Goal: Task Accomplishment & Management: Use online tool/utility

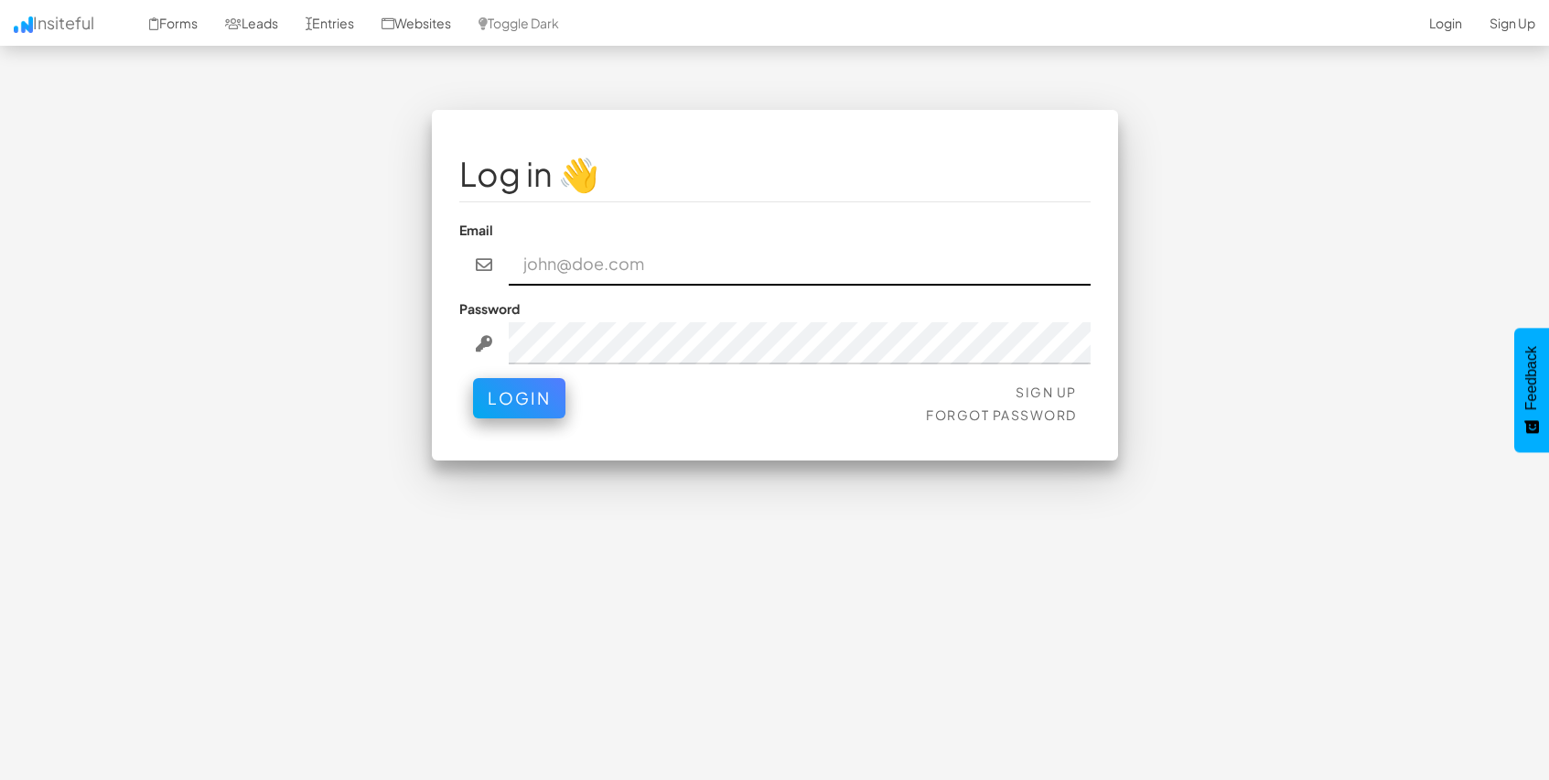
click at [586, 253] on input "email" at bounding box center [800, 264] width 582 height 42
type input "mpetriella@ignitexds.com"
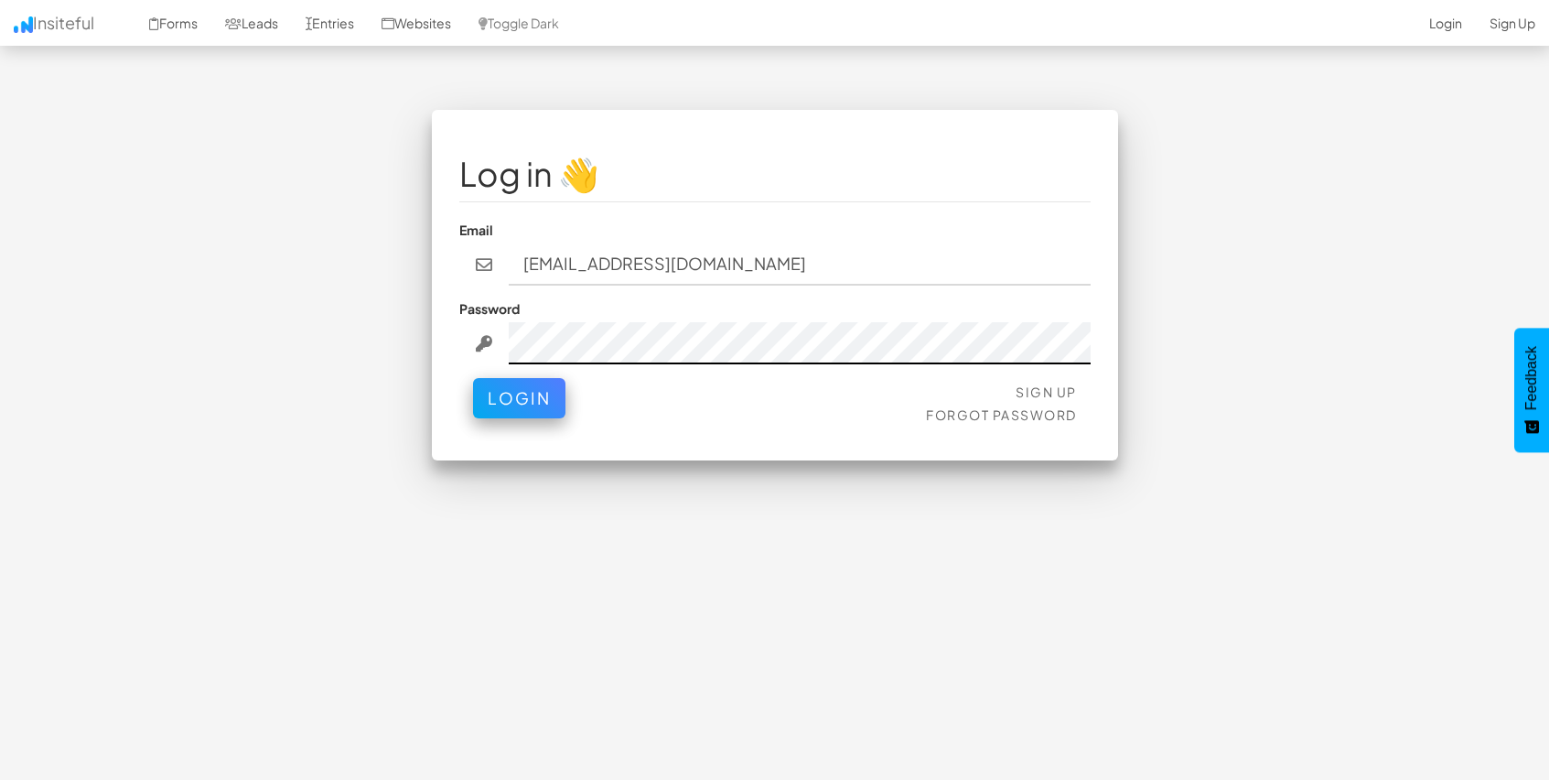
click at [473, 378] on button "Login" at bounding box center [519, 398] width 92 height 40
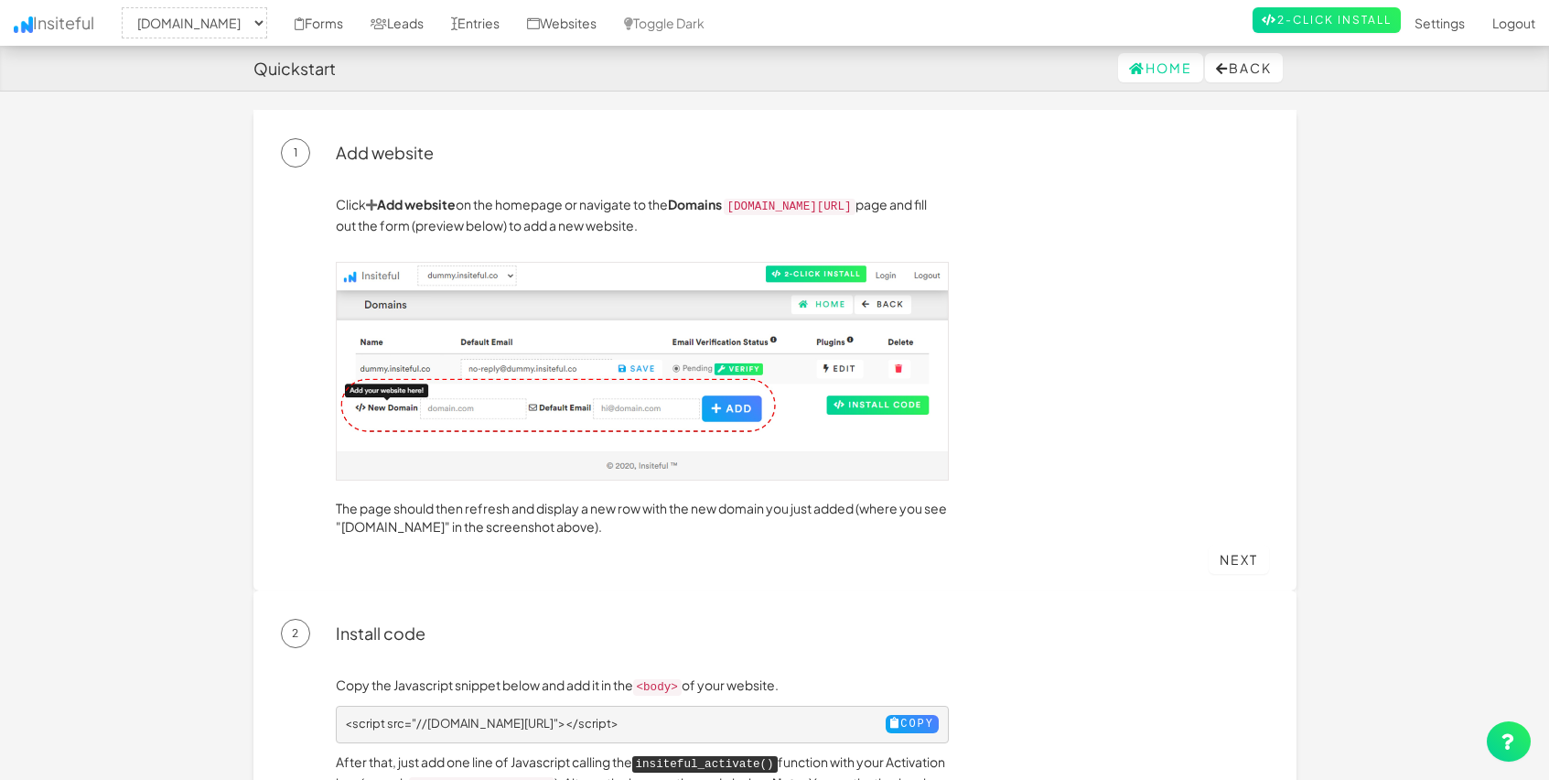
select select "2428"
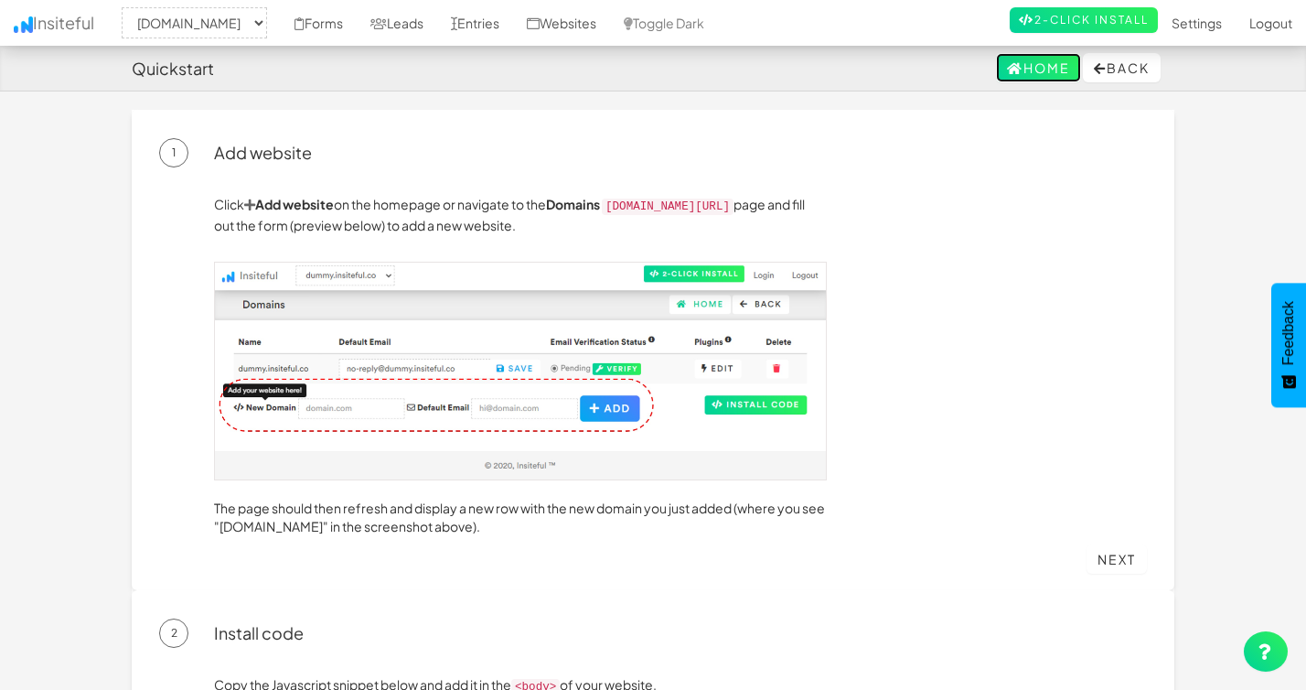
click at [1025, 60] on link "Home" at bounding box center [1038, 67] width 85 height 29
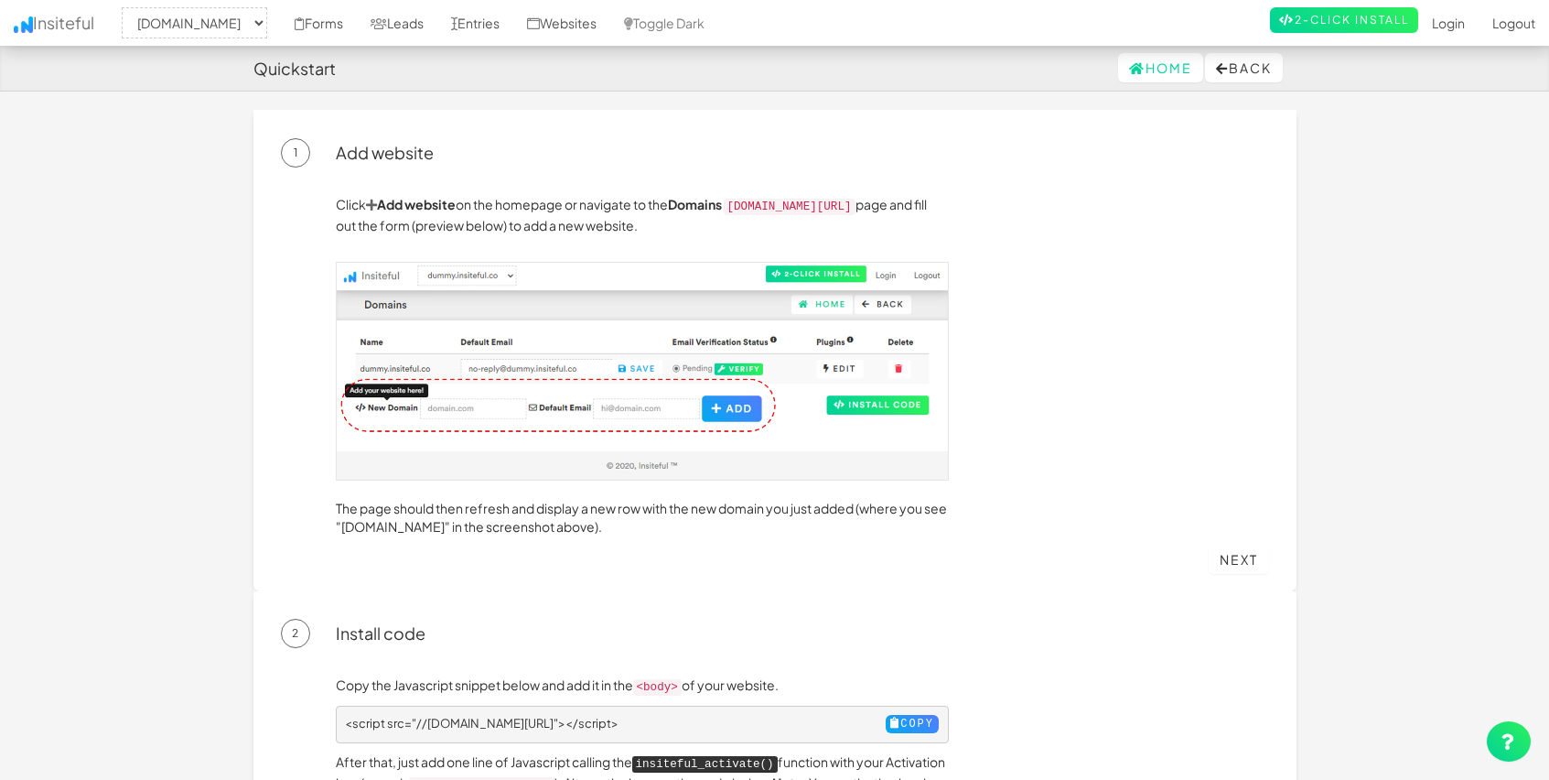
select select "2428"
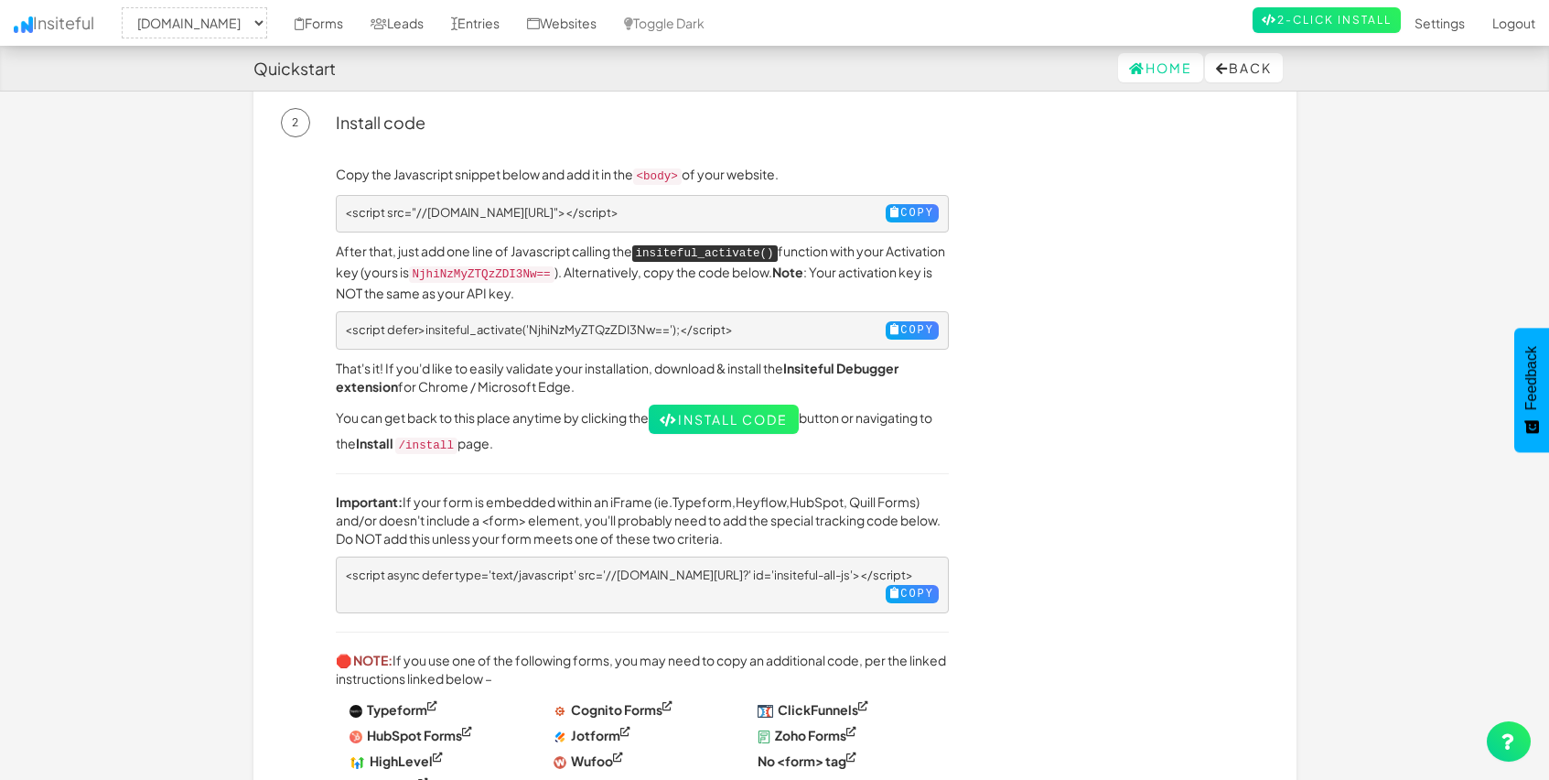
scroll to position [513, 0]
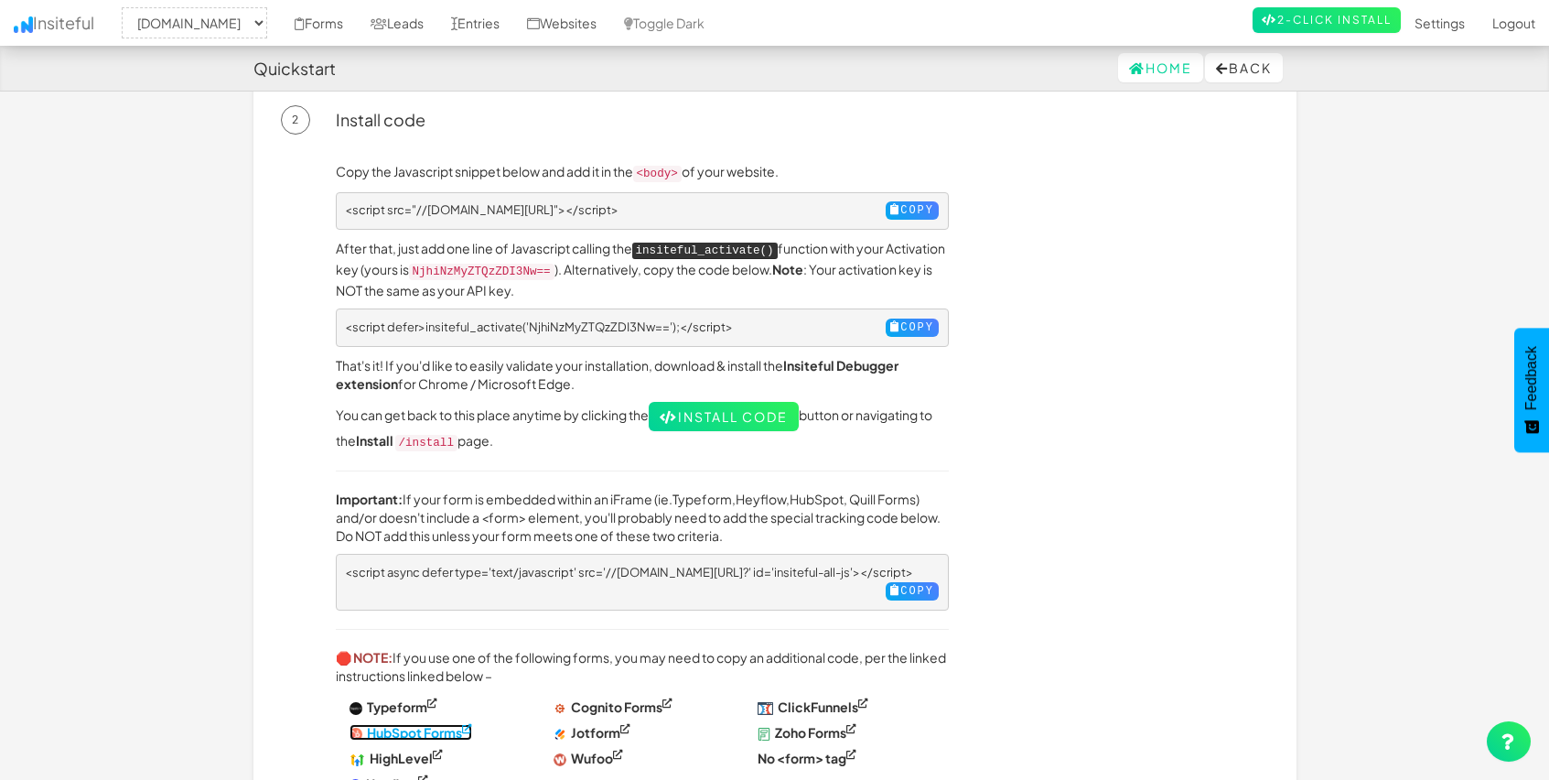
click at [460, 724] on strong "HubSpot Forms" at bounding box center [414, 732] width 95 height 16
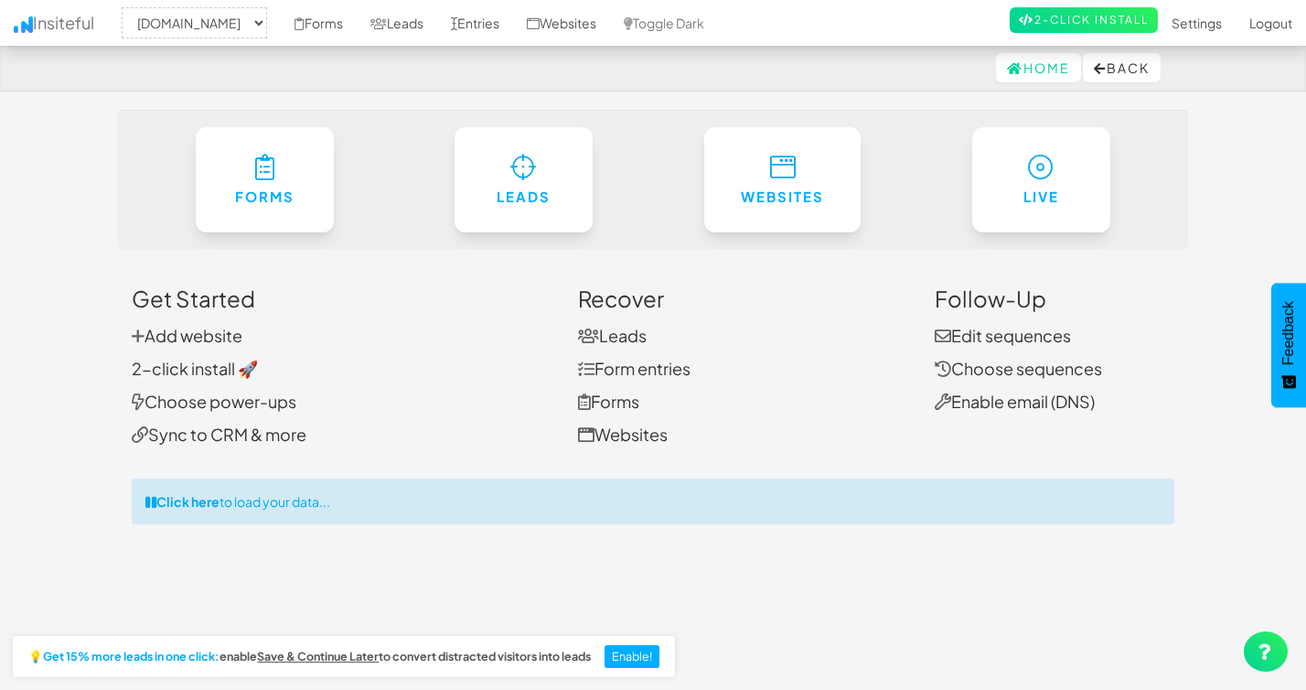
select select "2428"
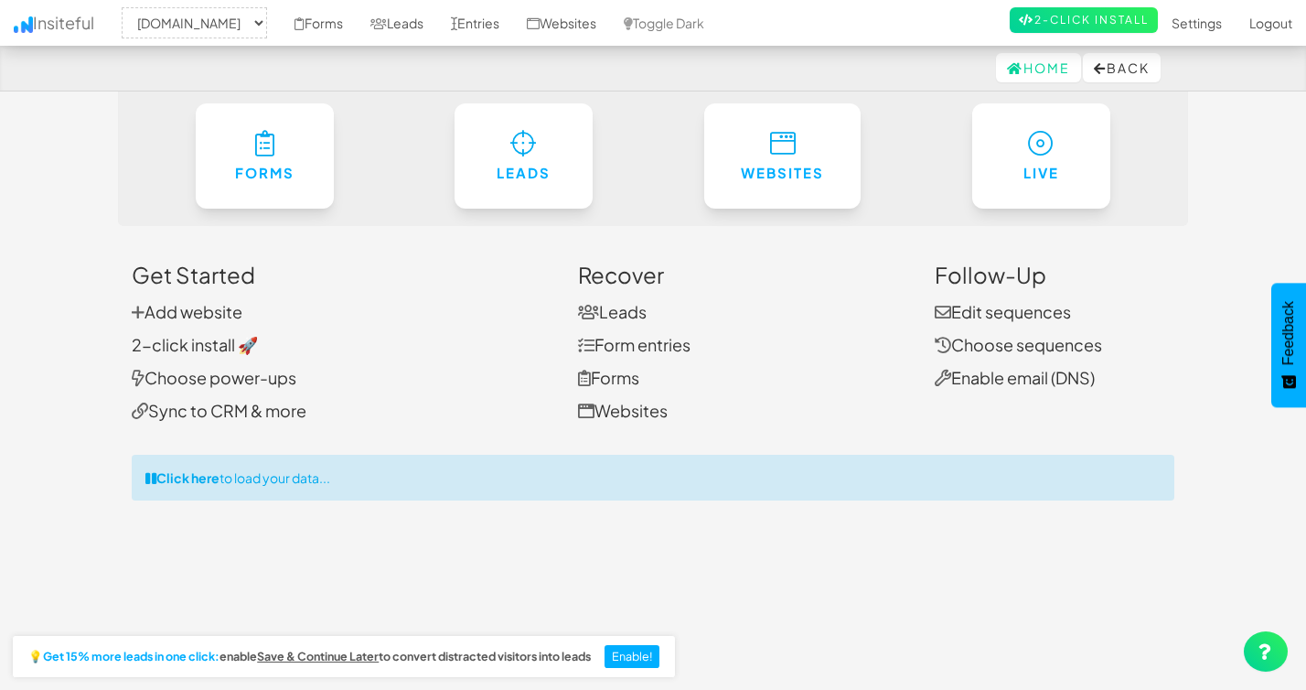
scroll to position [52, 0]
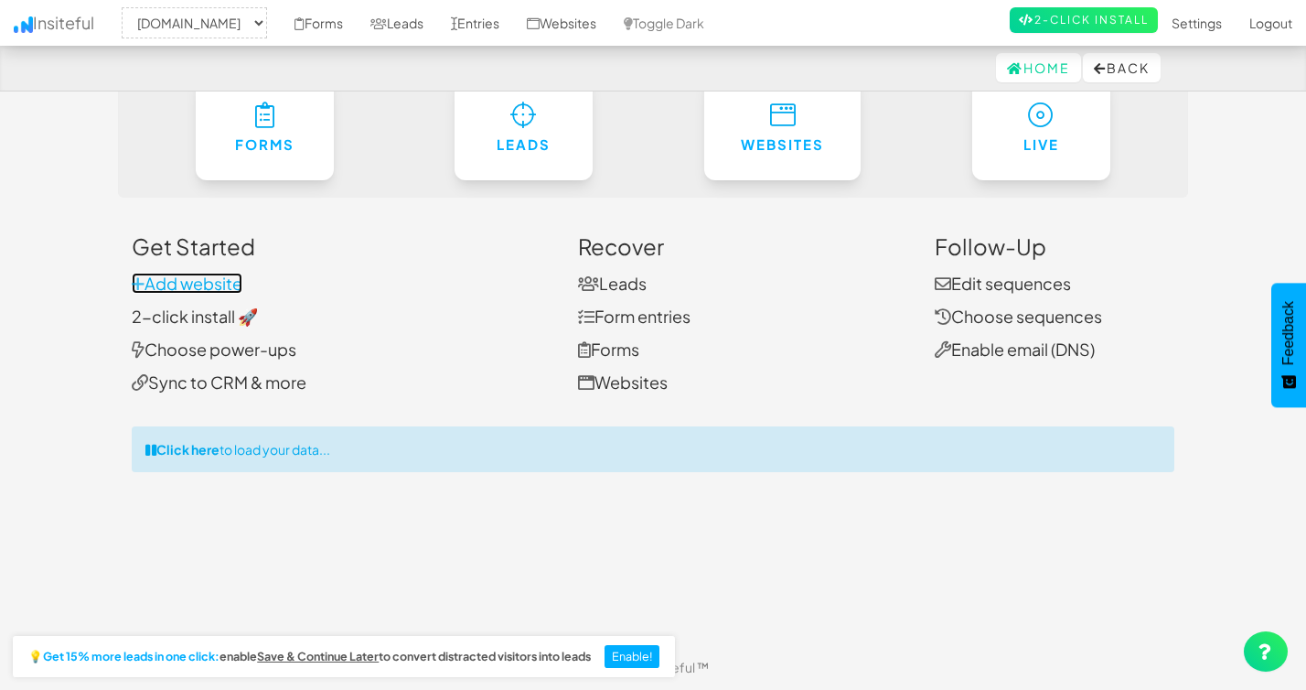
click at [159, 283] on link "Add website" at bounding box center [187, 283] width 111 height 21
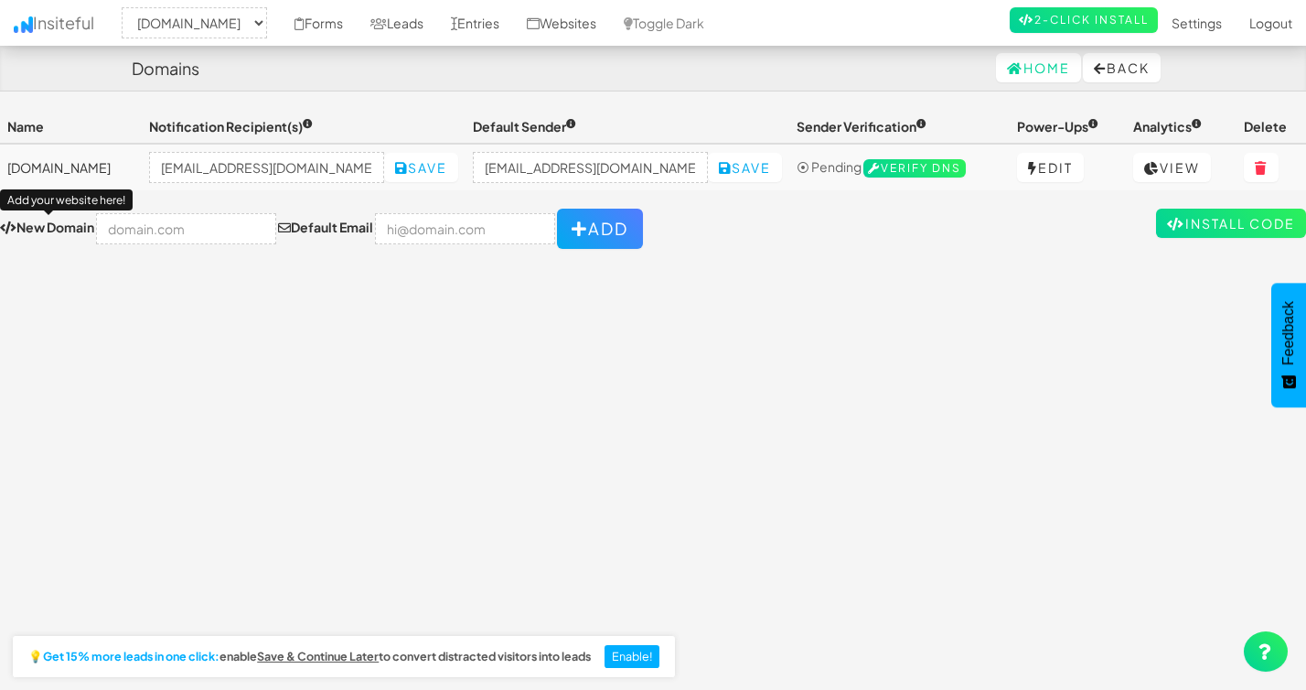
select select "2428"
click at [1180, 226] on link "Install Code" at bounding box center [1231, 223] width 150 height 29
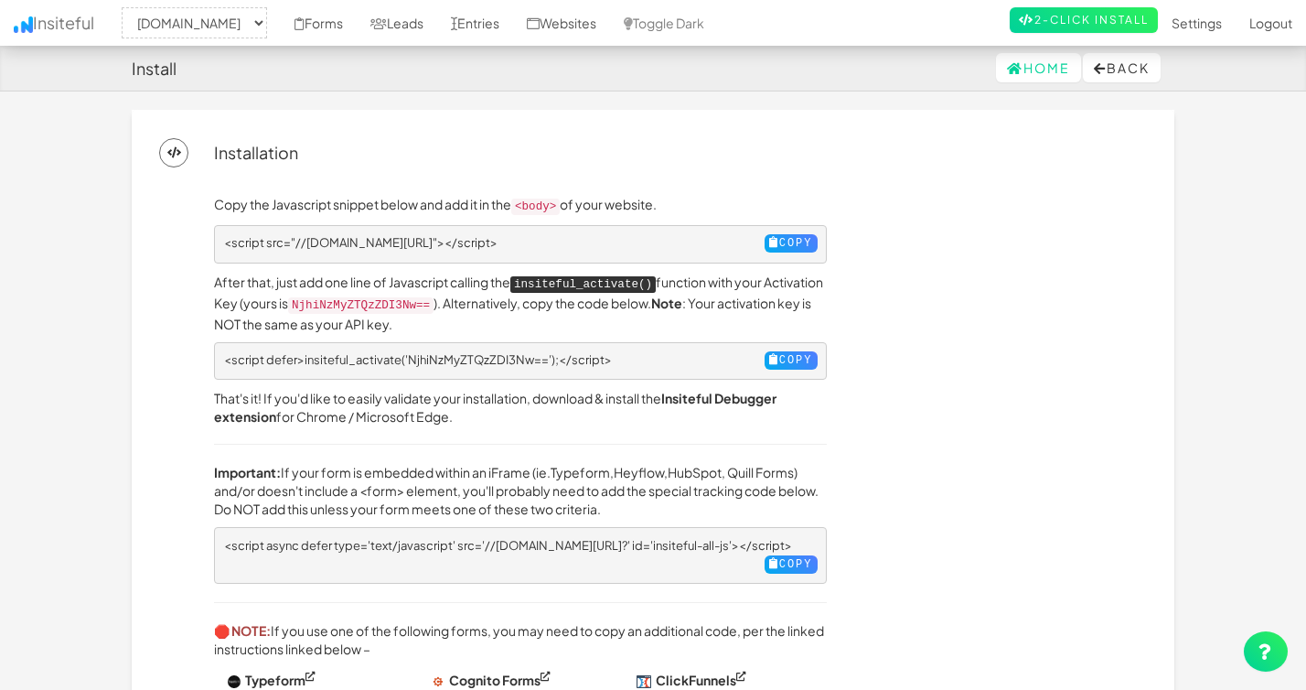
select select "2428"
drag, startPoint x: 495, startPoint y: 296, endPoint x: 357, endPoint y: 305, distance: 138.5
click at [357, 305] on code "NjhiNzMyZTQzZDI3Nw==" at bounding box center [360, 305] width 145 height 16
copy code "NjhiNzMyZTQzZDI3Nw=="
